Goal: Information Seeking & Learning: Learn about a topic

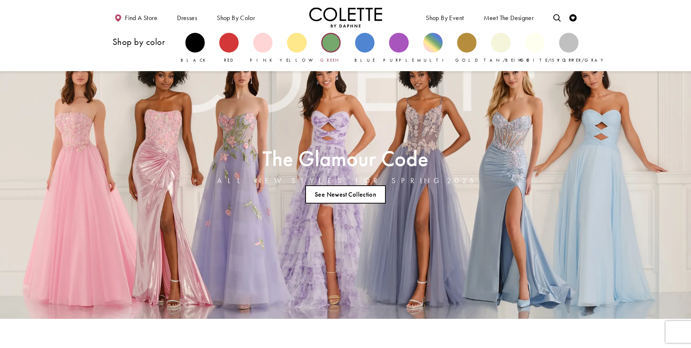
click at [336, 44] on div "Primary block" at bounding box center [330, 42] width 19 height 19
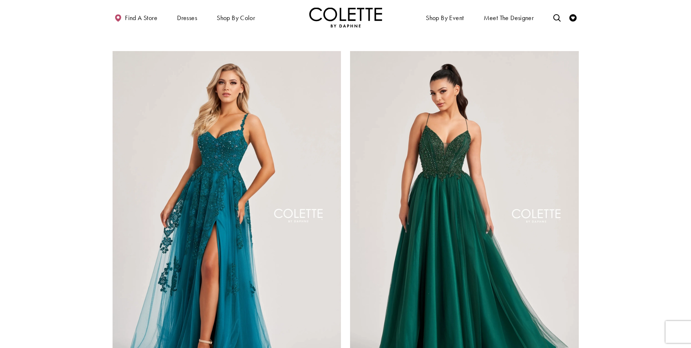
scroll to position [1312, 0]
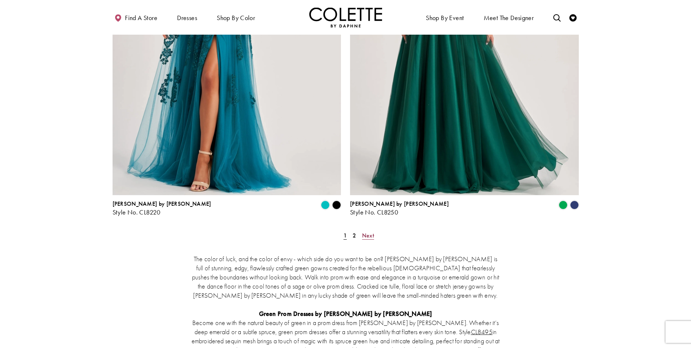
click at [368, 231] on span "Next" at bounding box center [368, 235] width 12 height 8
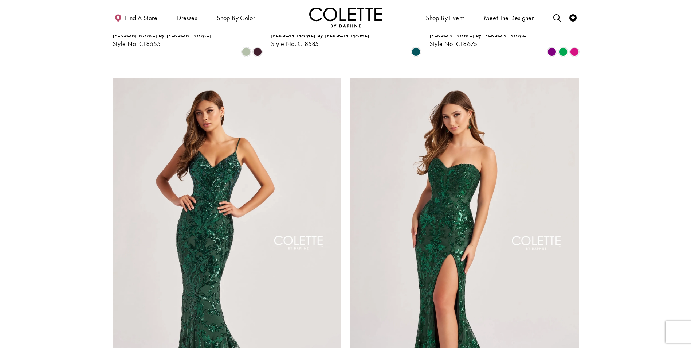
scroll to position [1133, 0]
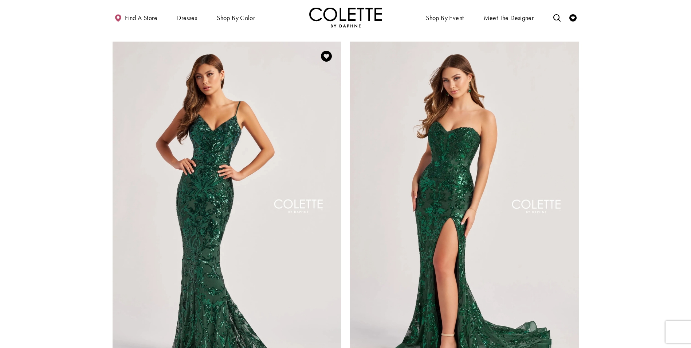
click at [201, 130] on img "Visit Colette by Daphne Style No. CL8685 Page" at bounding box center [227, 208] width 229 height 333
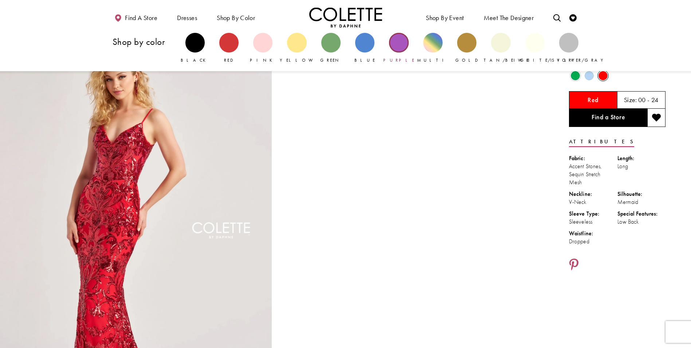
click at [405, 45] on div "Primary block" at bounding box center [398, 42] width 19 height 19
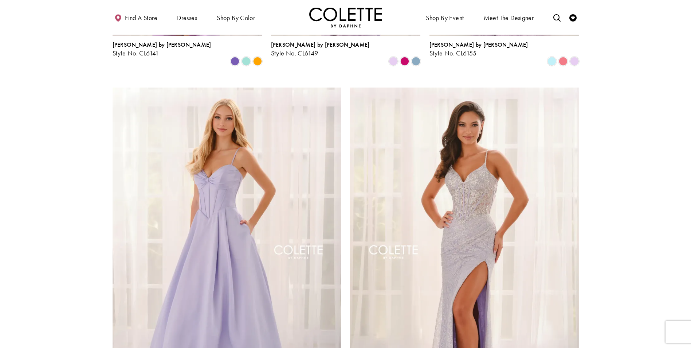
scroll to position [1239, 0]
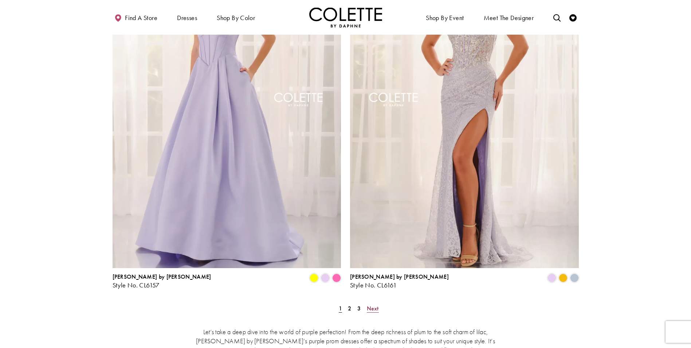
click at [372, 304] on span "Next" at bounding box center [373, 308] width 12 height 8
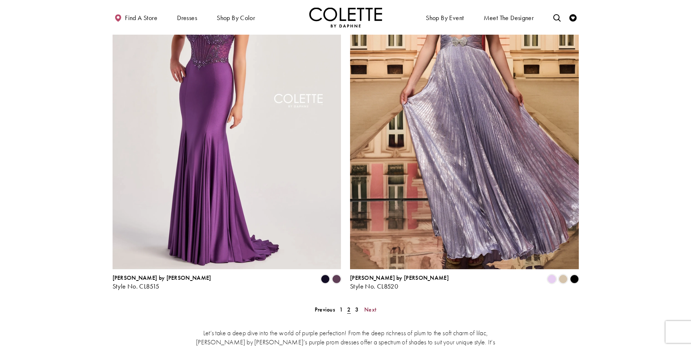
scroll to position [1242, 0]
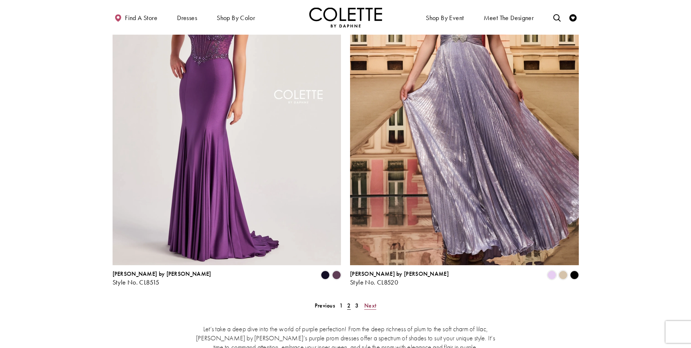
click at [374, 301] on span "Next" at bounding box center [370, 305] width 12 height 8
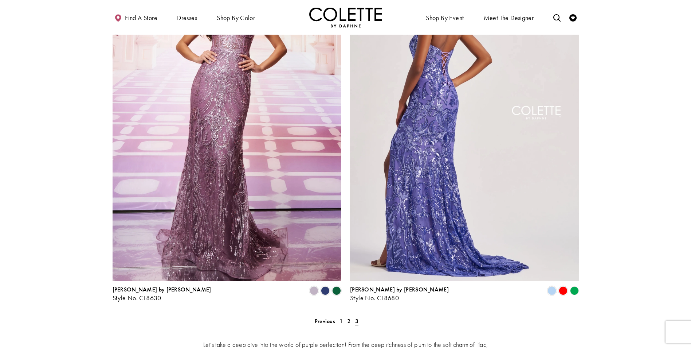
scroll to position [987, 0]
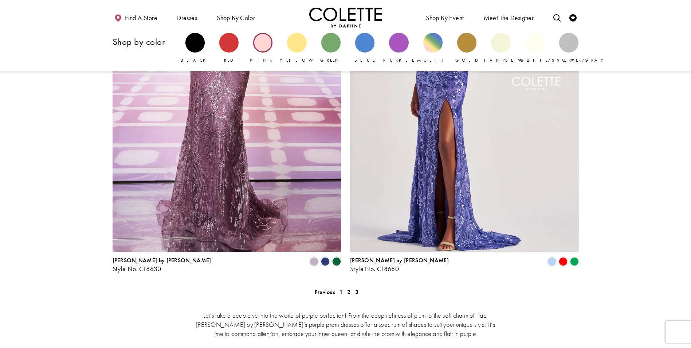
click at [269, 42] on div "Primary block" at bounding box center [262, 42] width 19 height 19
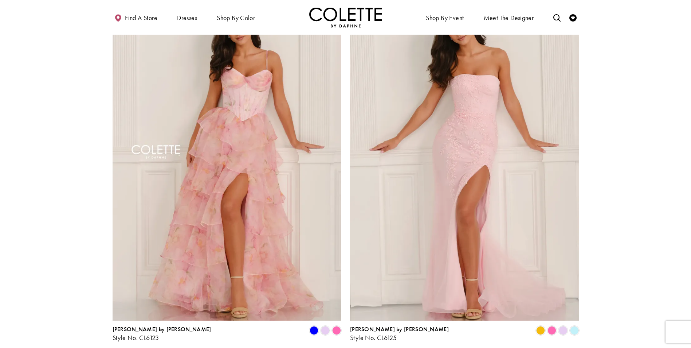
scroll to position [1312, 0]
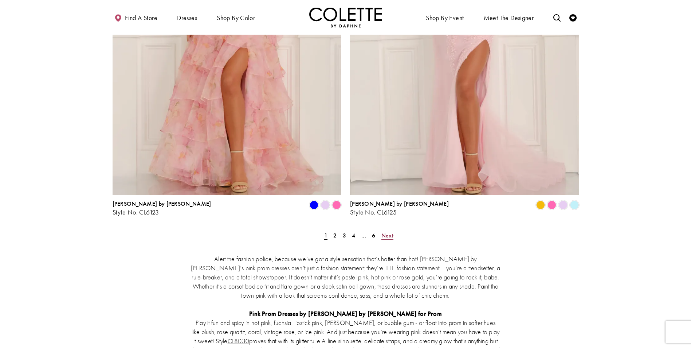
click at [385, 231] on span "Next" at bounding box center [388, 235] width 12 height 8
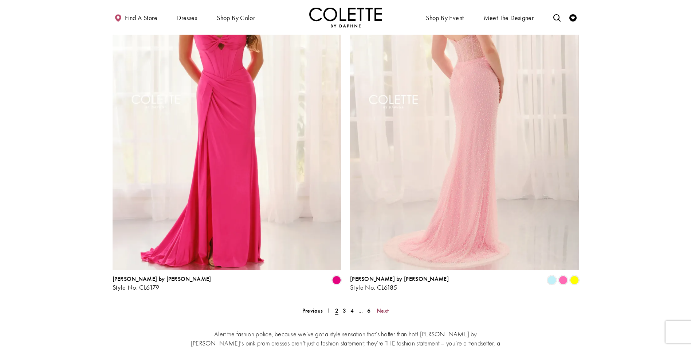
scroll to position [1242, 0]
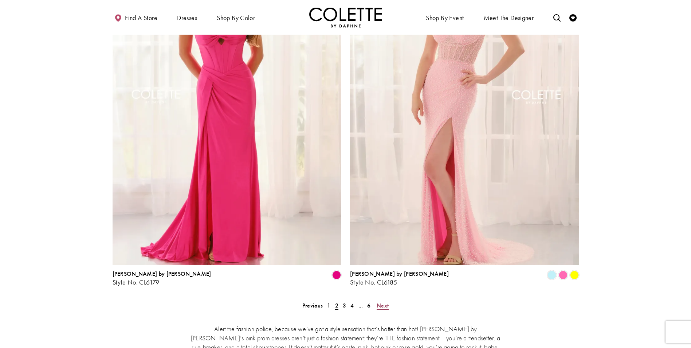
click at [380, 301] on span "Next" at bounding box center [383, 305] width 12 height 8
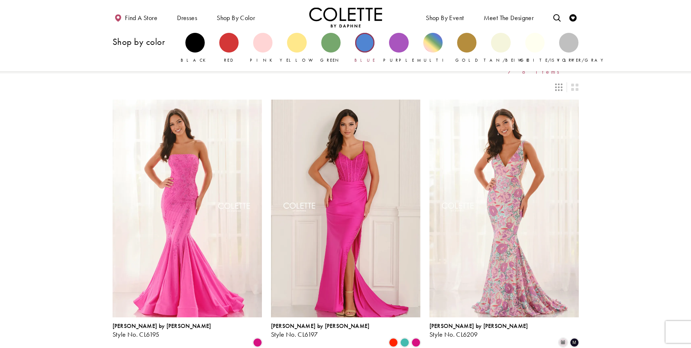
click at [371, 44] on div "Primary block" at bounding box center [364, 42] width 19 height 19
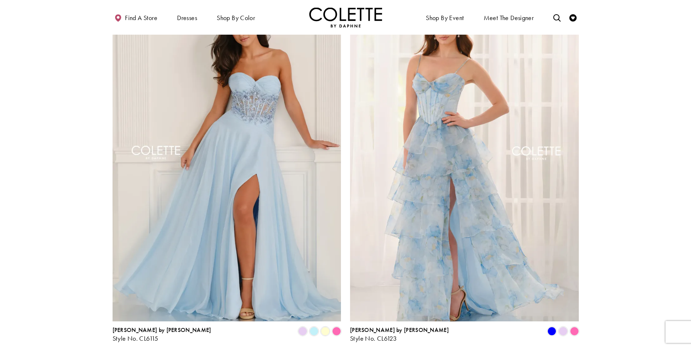
scroll to position [1312, 0]
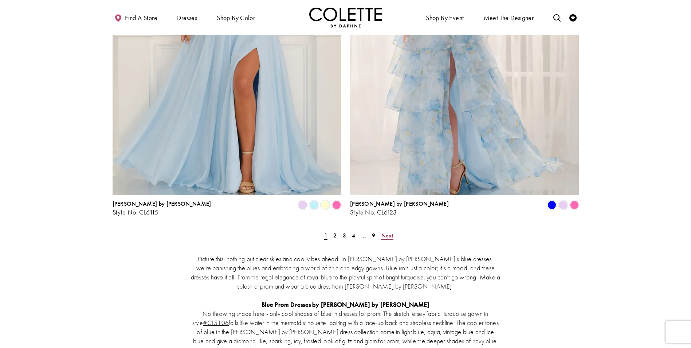
click at [390, 231] on span "Next" at bounding box center [388, 235] width 12 height 8
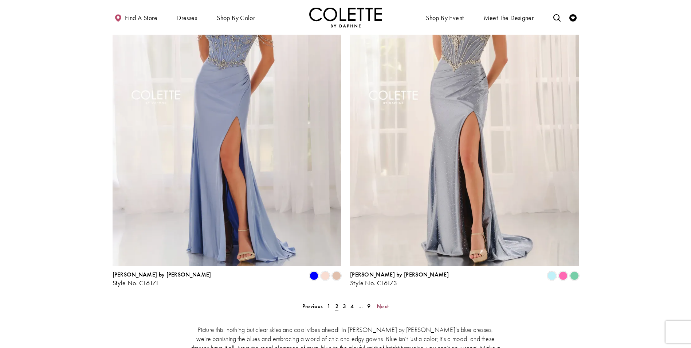
scroll to position [1242, 0]
click at [381, 301] on span "Next" at bounding box center [383, 305] width 12 height 8
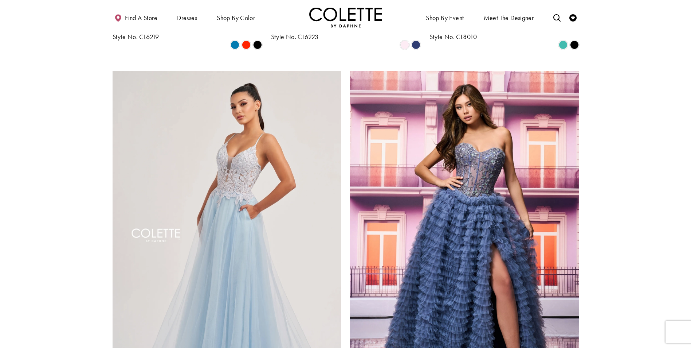
scroll to position [1206, 0]
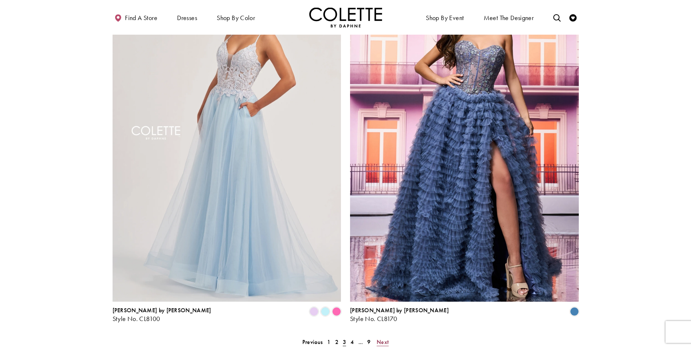
click at [380, 338] on span "Next" at bounding box center [383, 342] width 12 height 8
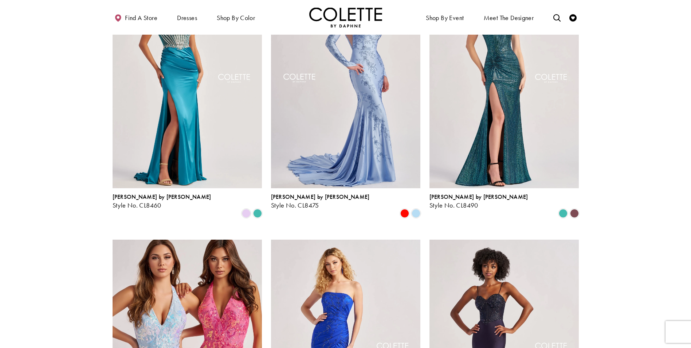
scroll to position [768, 0]
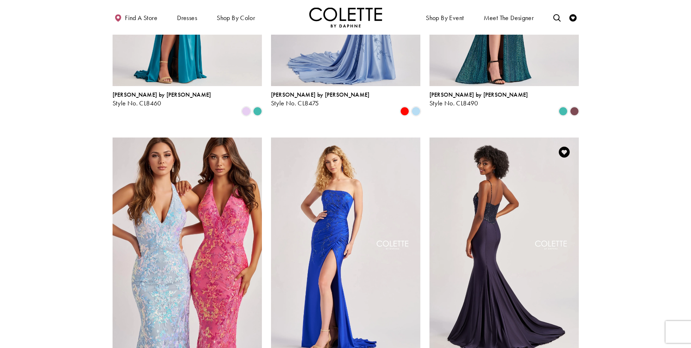
click at [483, 186] on img "Visit Colette by Daphne Style No. CL8515 Page" at bounding box center [504, 245] width 149 height 217
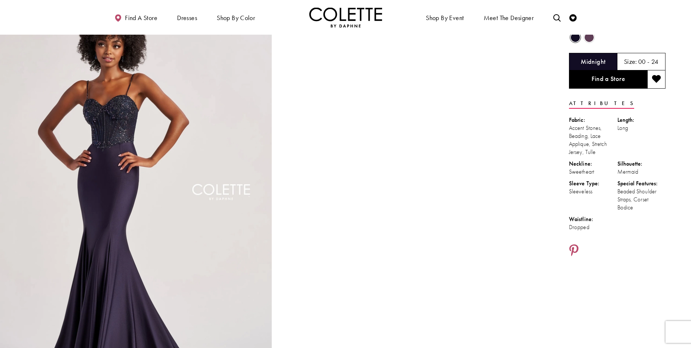
scroll to position [36, 0]
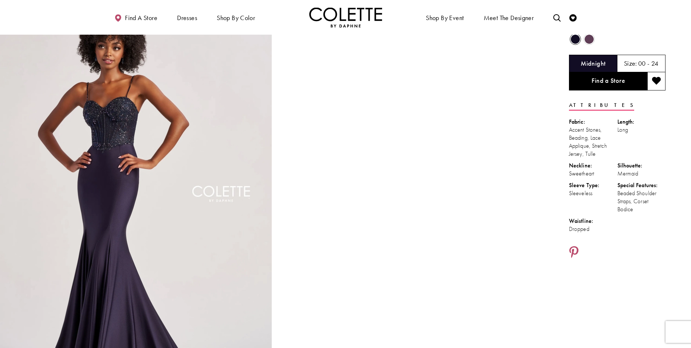
click at [588, 39] on span "Product color controls state depends on size chosen" at bounding box center [589, 39] width 9 height 9
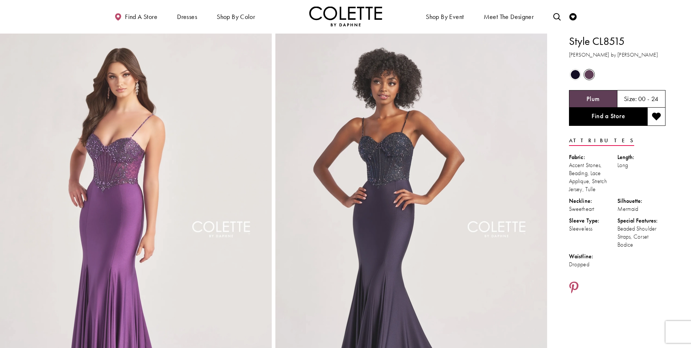
scroll to position [0, 0]
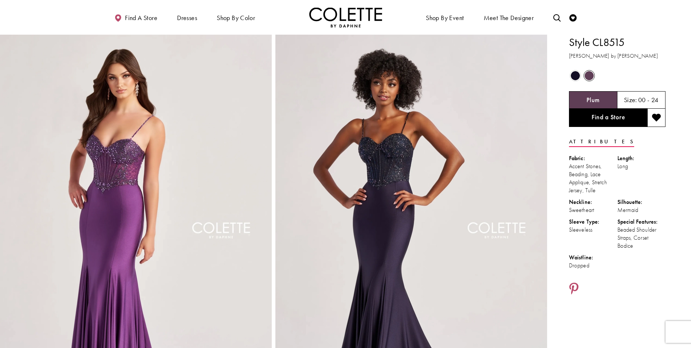
click at [577, 74] on span "Product color controls state depends on size chosen" at bounding box center [575, 75] width 9 height 9
